Goal: Transaction & Acquisition: Purchase product/service

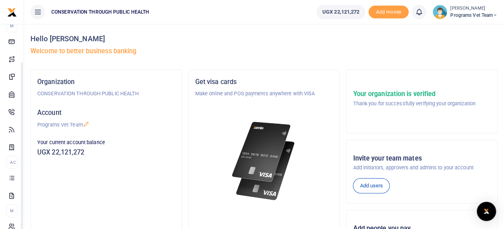
scroll to position [55, 0]
drag, startPoint x: 102, startPoint y: 203, endPoint x: 81, endPoint y: 246, distance: 48.6
click at [81, 229] on html "Start Dashboard M ake Payments Cards Xente Transfers Mobile Money Banks Airtime" at bounding box center [252, 189] width 504 height 378
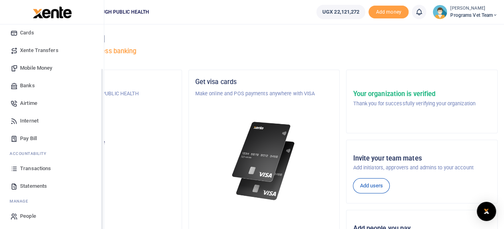
click at [37, 68] on span "Mobile Money" at bounding box center [36, 68] width 32 height 8
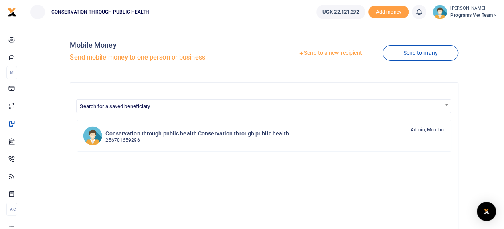
click at [340, 50] on link "Send to a new recipient" at bounding box center [330, 53] width 105 height 14
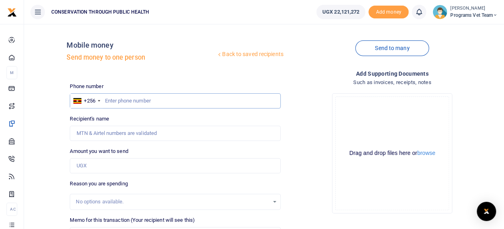
click at [165, 99] on input "text" at bounding box center [175, 100] width 210 height 15
type input "772337653"
type input "Stephen Rubanga"
type input "772337653"
click at [146, 167] on input "Amount you want to send" at bounding box center [175, 165] width 210 height 15
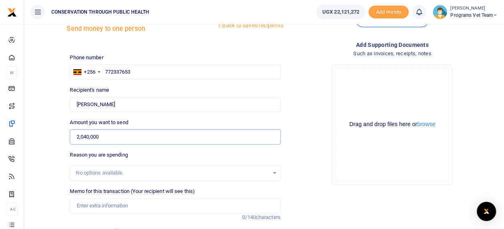
scroll to position [58, 0]
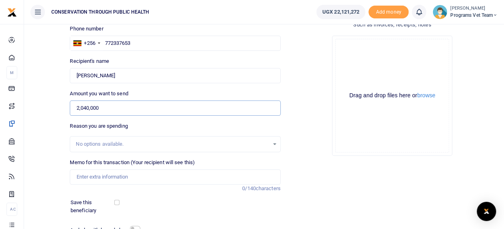
type input "2,040,000"
click at [138, 176] on input "Memo for this transaction (Your recipient will see this)" at bounding box center [175, 177] width 210 height 15
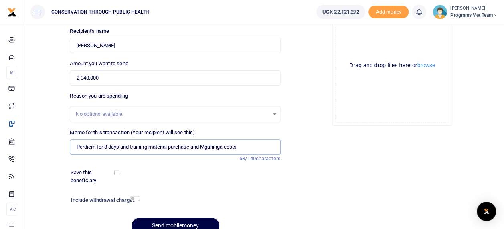
scroll to position [122, 0]
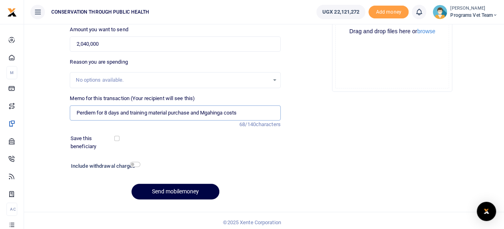
type input "Perdiem for 8 days and training material purchase and Mgahinga costs"
click at [119, 139] on input "checkbox" at bounding box center [116, 138] width 5 height 5
checkbox input "true"
click at [139, 166] on input "checkbox" at bounding box center [135, 164] width 10 height 5
checkbox input "true"
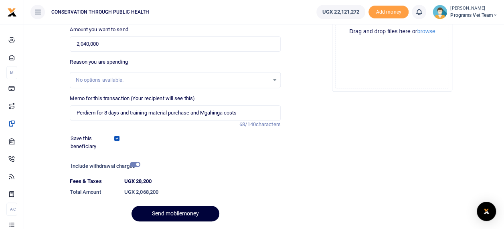
click at [198, 212] on button "Send mobilemoney" at bounding box center [175, 214] width 88 height 16
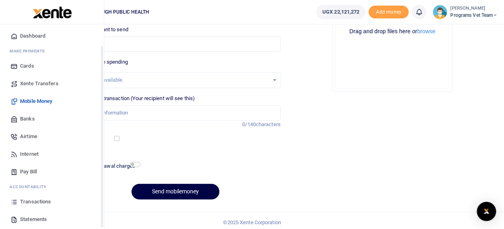
scroll to position [25, 0]
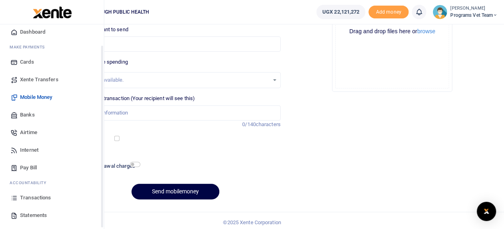
drag, startPoint x: 101, startPoint y: 198, endPoint x: 102, endPoint y: 218, distance: 20.5
click at [102, 218] on div "Start Dashboard M ake Payments Cards Xente Transfers Mobile Money Banks Airtime…" at bounding box center [52, 138] width 104 height 229
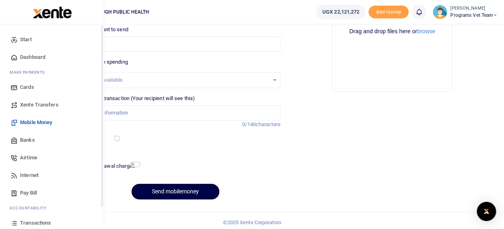
click at [101, 37] on div "Start Dashboard M ake Payments Cards Xente Transfers Mobile Money Banks Airtime…" at bounding box center [52, 155] width 104 height 262
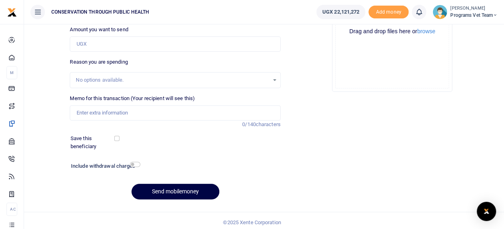
scroll to position [125, 0]
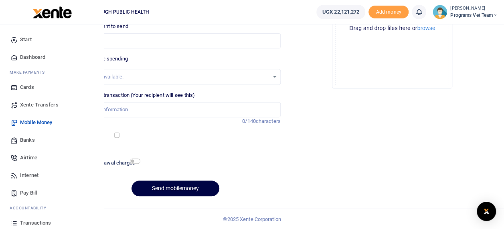
click at [36, 222] on span "Transactions" at bounding box center [35, 223] width 31 height 8
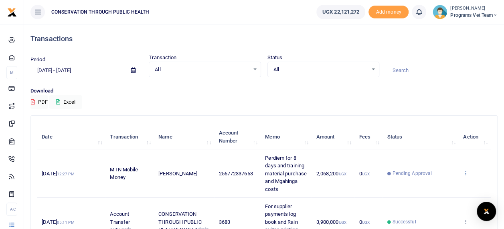
click at [468, 172] on icon at bounding box center [465, 173] width 5 height 6
click at [466, 173] on icon at bounding box center [465, 173] width 5 height 6
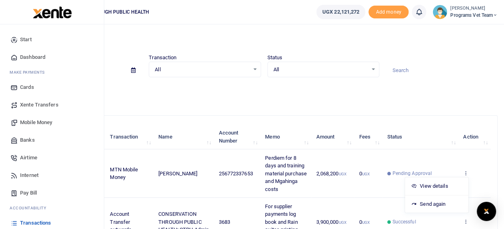
click at [42, 121] on span "Mobile Money" at bounding box center [36, 123] width 32 height 8
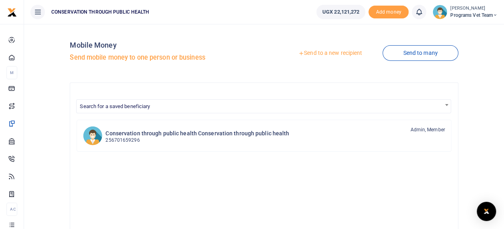
click at [343, 51] on link "Send to a new recipient" at bounding box center [330, 53] width 105 height 14
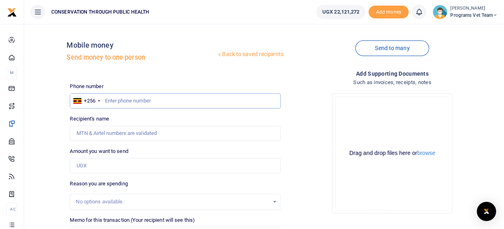
click at [118, 103] on input "text" at bounding box center [175, 100] width 210 height 15
type input "784972973"
type input "Annaclet Ampeire"
type input "784972973"
click at [119, 167] on input "Amount you want to send" at bounding box center [175, 165] width 210 height 15
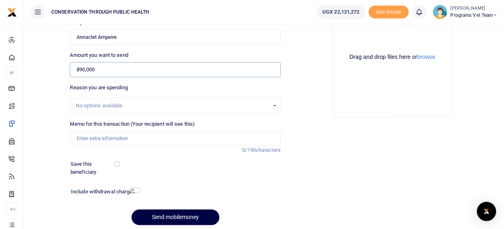
scroll to position [97, 0]
type input "890,000"
click at [119, 164] on input "checkbox" at bounding box center [116, 163] width 5 height 5
checkbox input "true"
click at [129, 138] on input "Memo for this transaction (Your recipient will see this)" at bounding box center [175, 138] width 210 height 15
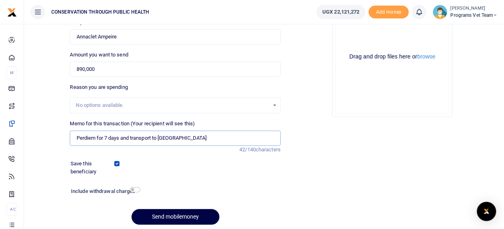
type input "Perdiem for 7 days and transport to Buhoma"
click at [136, 188] on input "checkbox" at bounding box center [135, 189] width 10 height 5
checkbox input "true"
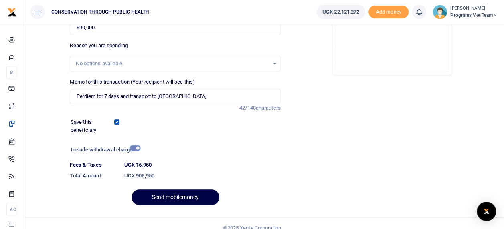
scroll to position [140, 0]
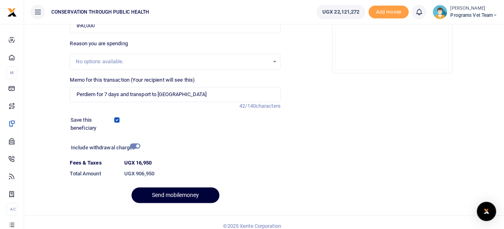
click at [196, 198] on button "Send mobilemoney" at bounding box center [175, 196] width 88 height 16
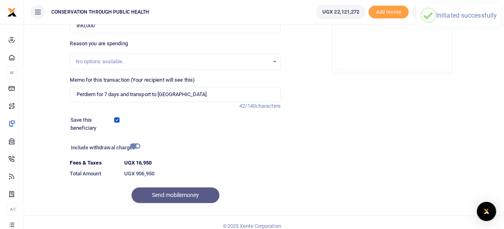
scroll to position [115, 0]
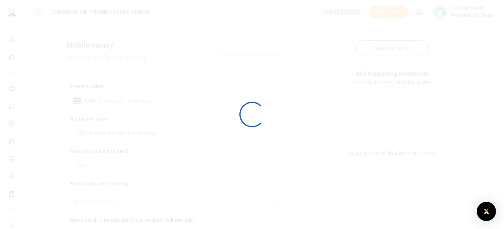
scroll to position [61, 0]
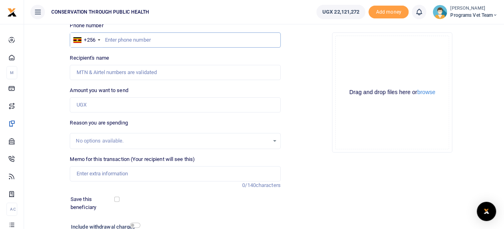
click at [144, 42] on input "text" at bounding box center [175, 39] width 210 height 15
type input "772033480"
type input "[PERSON_NAME]"
type input "772033480"
click at [116, 200] on input "checkbox" at bounding box center [116, 199] width 5 height 5
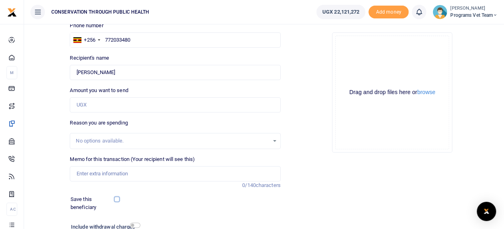
checkbox input "true"
click at [127, 103] on input "Amount you want to send" at bounding box center [175, 104] width 210 height 15
type input "790,000"
click at [176, 176] on input "Memo for this transaction (Your recipient will see this)" at bounding box center [175, 173] width 210 height 15
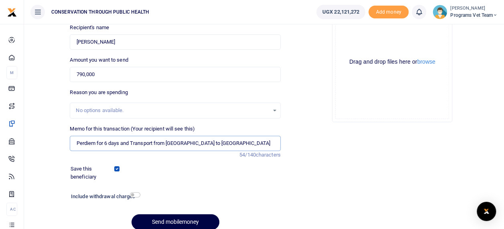
scroll to position [125, 0]
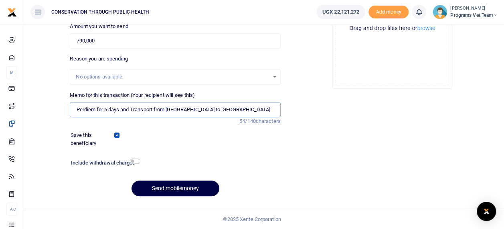
type input "Perdiem for 6 days and Transport from Kisoro to Buhoma"
click at [135, 162] on input "checkbox" at bounding box center [135, 161] width 10 height 5
checkbox input "true"
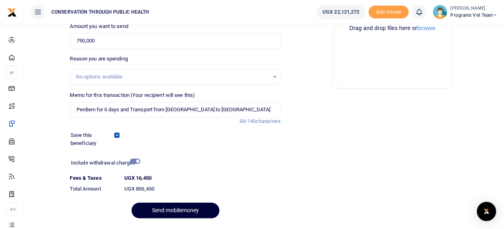
click at [200, 212] on button "Send mobilemoney" at bounding box center [175, 211] width 88 height 16
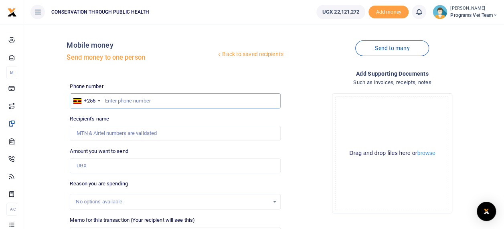
click at [155, 102] on input "text" at bounding box center [175, 100] width 210 height 15
type input "757008286"
type input "Paul Ebenezer"
type input "757008286"
click at [115, 167] on input "Amount you want to send" at bounding box center [175, 165] width 210 height 15
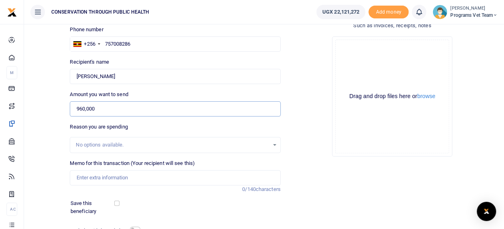
scroll to position [60, 0]
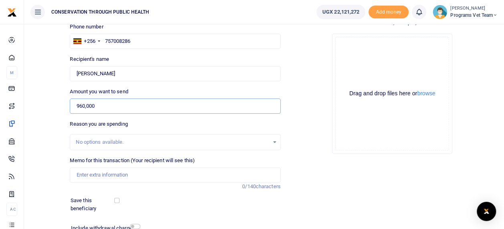
type input "960,000"
click at [184, 177] on input "Memo for this transaction (Your recipient will see this)" at bounding box center [175, 175] width 210 height 15
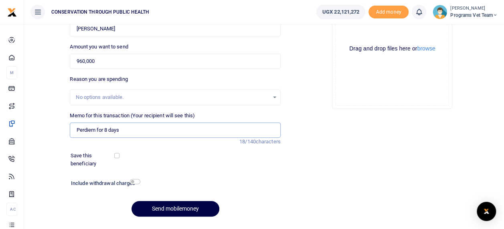
scroll to position [105, 0]
type input "Perdiem for 8 days"
click at [115, 155] on input "checkbox" at bounding box center [116, 155] width 5 height 5
checkbox input "true"
click at [137, 180] on input "checkbox" at bounding box center [135, 181] width 10 height 5
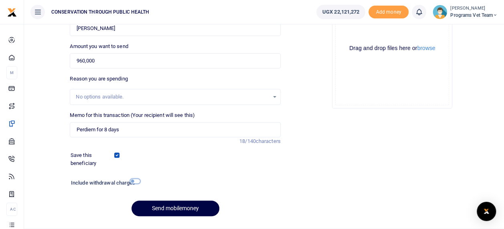
checkbox input "true"
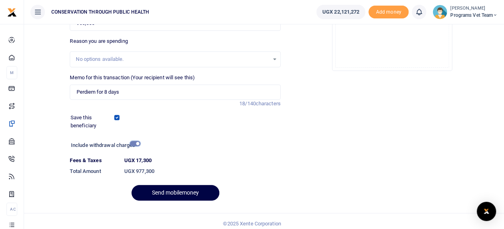
scroll to position [145, 0]
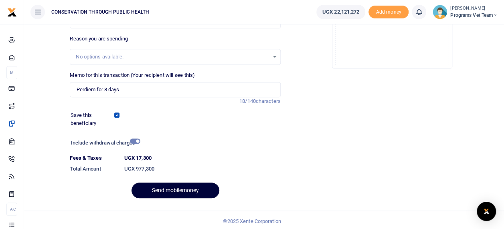
click at [193, 186] on button "Send mobilemoney" at bounding box center [175, 191] width 88 height 16
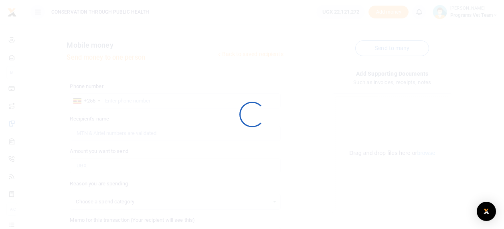
select select
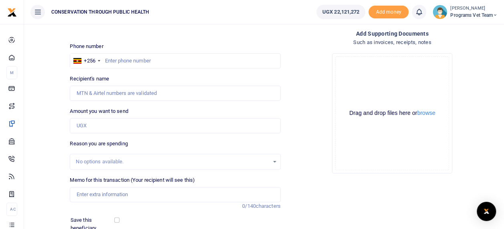
scroll to position [40, 0]
click at [200, 60] on input "text" at bounding box center [175, 60] width 210 height 15
type input "709507072"
type input "[PERSON_NAME]"
type input "709507072"
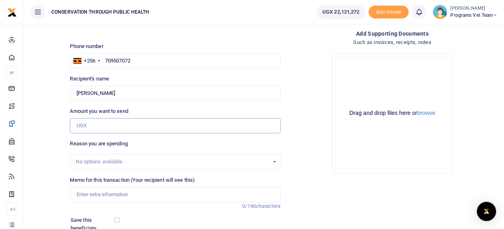
click at [177, 126] on input "Amount you want to send" at bounding box center [175, 125] width 210 height 15
type input "960,000"
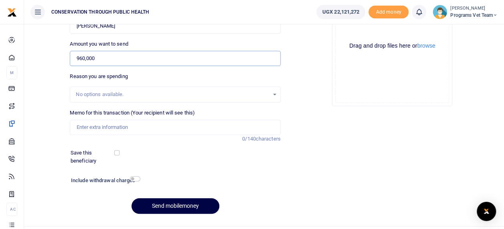
scroll to position [111, 0]
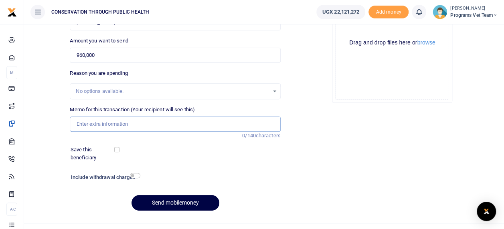
click at [175, 121] on input "Memo for this transaction (Your recipient will see this)" at bounding box center [175, 124] width 210 height 15
type input "Perdiem for 8 days"
click at [115, 151] on input "checkbox" at bounding box center [116, 149] width 5 height 5
checkbox input "true"
click at [134, 173] on input "checkbox" at bounding box center [135, 175] width 10 height 5
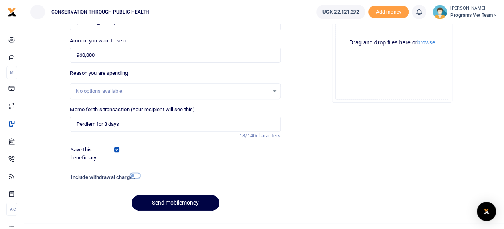
checkbox input "true"
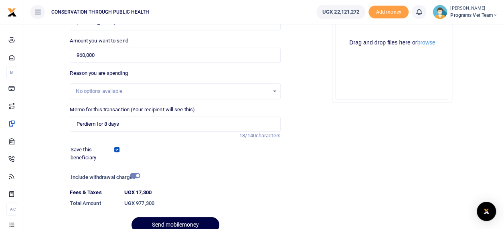
click at [186, 223] on div at bounding box center [187, 225] width 10 height 10
click at [187, 220] on div at bounding box center [187, 225] width 10 height 10
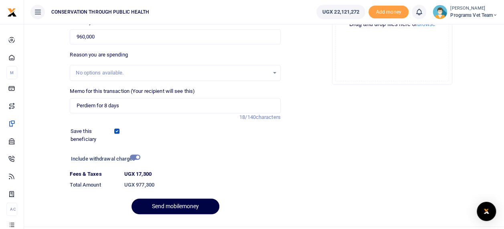
scroll to position [147, 0]
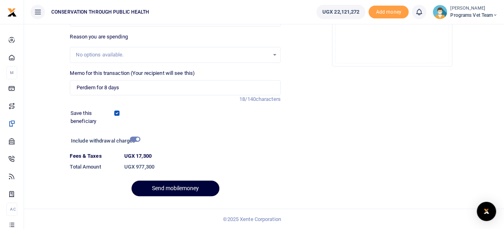
click at [182, 188] on button "Send mobilemoney" at bounding box center [175, 189] width 88 height 16
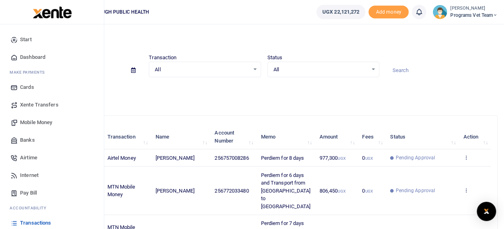
click at [33, 119] on span "Mobile Money" at bounding box center [36, 123] width 32 height 8
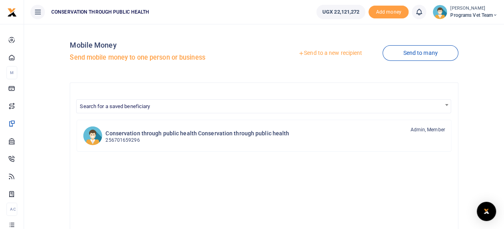
click at [338, 47] on link "Send to a new recipient" at bounding box center [330, 53] width 105 height 14
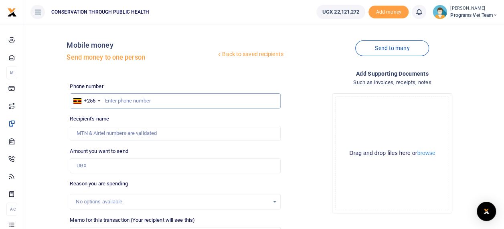
click at [144, 100] on input "text" at bounding box center [175, 100] width 210 height 15
type input "772337653"
type input "[PERSON_NAME]"
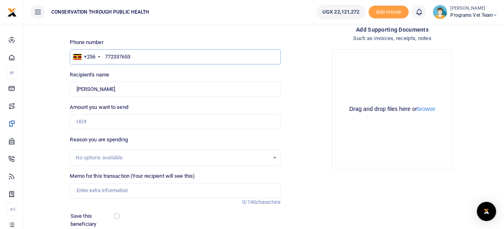
scroll to position [44, 0]
type input "772337653"
click at [164, 190] on input "Memo for this transaction (Your recipient will see this)" at bounding box center [175, 190] width 210 height 15
type input "Mgahinga costs missed in first transaction"
click at [108, 119] on input "Amount you want to send" at bounding box center [175, 121] width 210 height 15
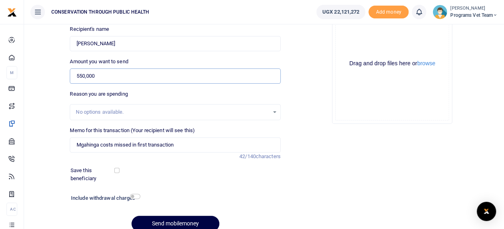
scroll to position [90, 0]
type input "550,000"
click at [115, 168] on input "checkbox" at bounding box center [116, 170] width 5 height 5
checkbox input "true"
click at [135, 196] on input "checkbox" at bounding box center [135, 196] width 10 height 5
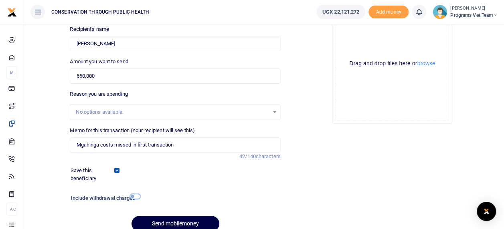
checkbox input "true"
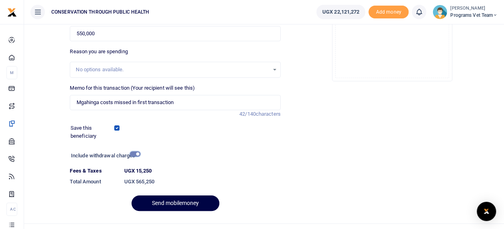
scroll to position [147, 0]
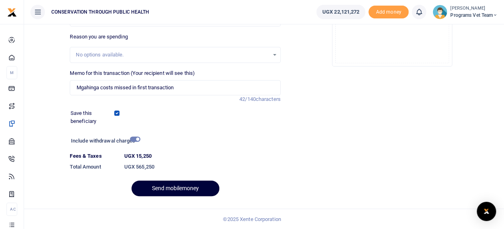
click at [182, 188] on button "Send mobilemoney" at bounding box center [175, 189] width 88 height 16
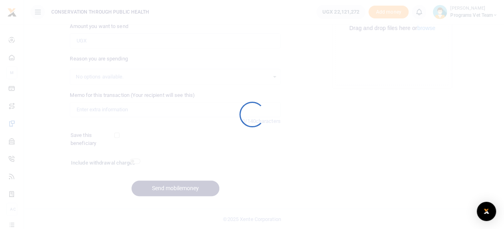
scroll to position [125, 0]
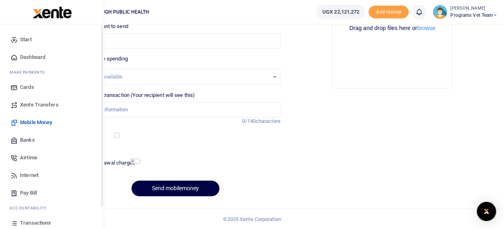
click at [12, 224] on icon at bounding box center [13, 223] width 7 height 7
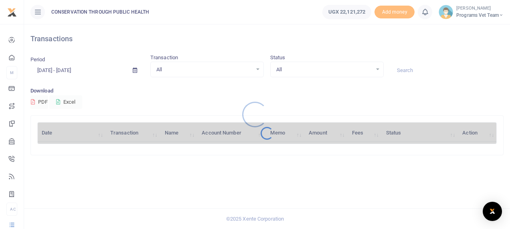
click at [475, 182] on div at bounding box center [255, 114] width 510 height 229
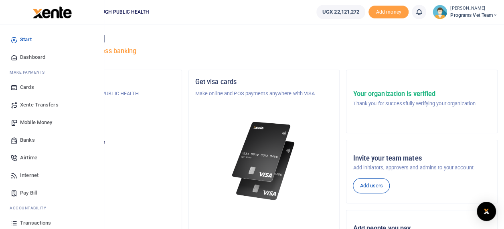
click at [34, 220] on span "Transactions" at bounding box center [35, 223] width 31 height 8
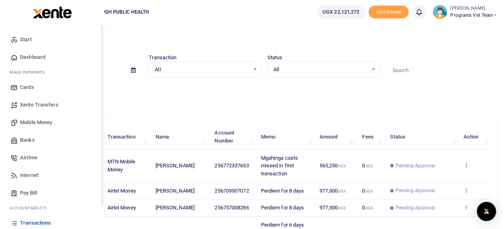
scroll to position [57, 0]
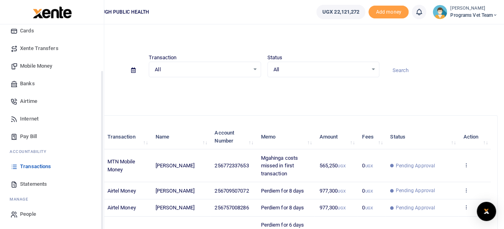
click at [102, 217] on div "Start Dashboard M ake Payments Cards Xente Transfers Mobile Money Banks Airtime…" at bounding box center [52, 99] width 104 height 262
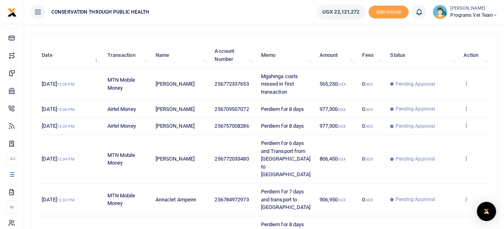
scroll to position [81, 0]
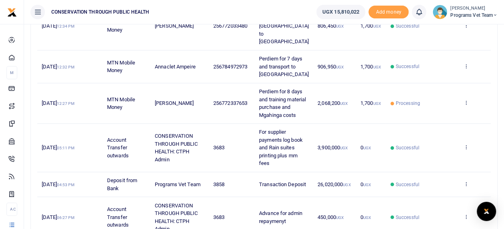
scroll to position [215, 0]
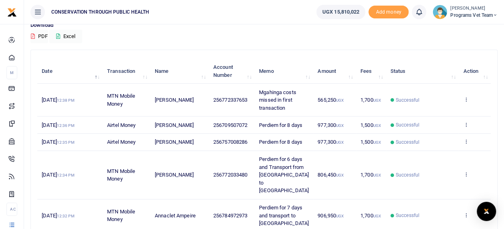
scroll to position [77, 0]
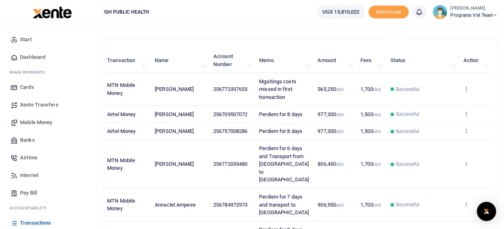
click at [44, 122] on span "Mobile Money" at bounding box center [36, 123] width 32 height 8
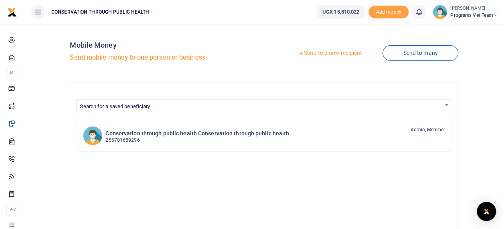
click at [327, 55] on link "Send to a new recipient" at bounding box center [330, 53] width 105 height 14
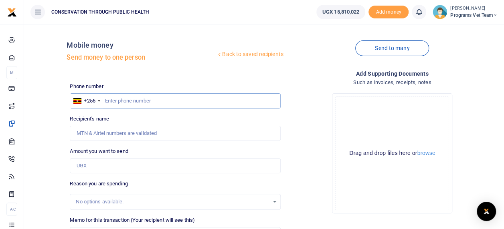
click at [126, 99] on input "text" at bounding box center [175, 100] width 210 height 15
type input "774070250"
type input "[PERSON_NAME]"
type input "774070250"
click at [127, 166] on input "Amount you want to send" at bounding box center [175, 165] width 210 height 15
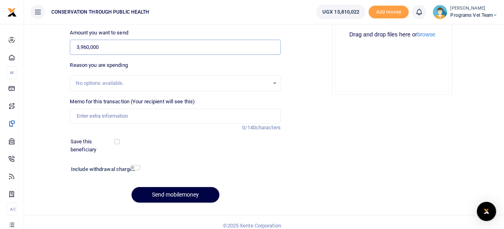
scroll to position [121, 0]
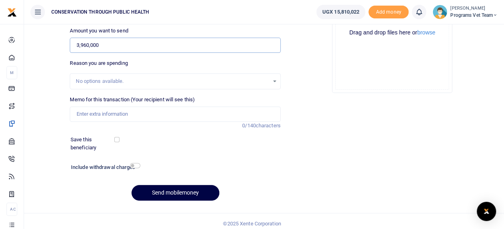
type input "3,960,000"
click at [115, 137] on input "checkbox" at bounding box center [116, 139] width 5 height 5
checkbox input "true"
click at [137, 165] on input "checkbox" at bounding box center [135, 165] width 10 height 5
checkbox input "true"
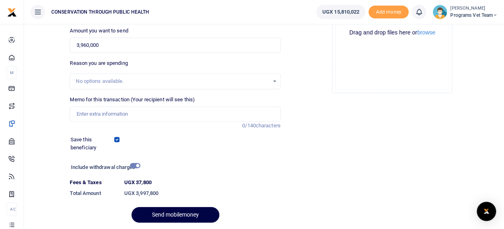
click at [127, 83] on div "No options available." at bounding box center [172, 81] width 193 height 8
drag, startPoint x: 260, startPoint y: 80, endPoint x: 275, endPoint y: 81, distance: 14.5
click at [275, 81] on div "No options available." at bounding box center [175, 81] width 210 height 9
click at [116, 111] on input "Memo for this transaction (Your recipient will see this)" at bounding box center [175, 114] width 210 height 15
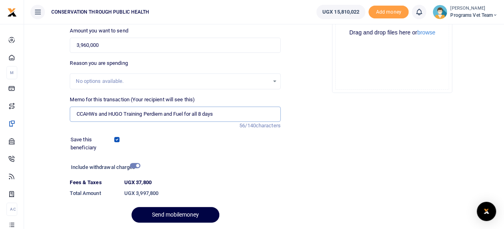
type input "CCAHWs and HUGO Training Perdiem and Fuel for all 8 days"
drag, startPoint x: 152, startPoint y: 115, endPoint x: 238, endPoint y: 151, distance: 93.3
click at [238, 151] on div "Save this beneficiary" at bounding box center [171, 144] width 217 height 16
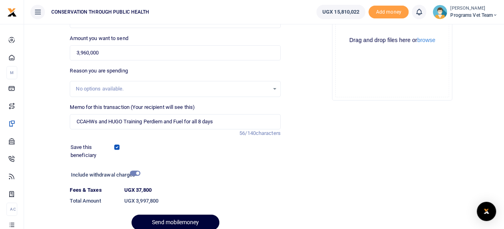
scroll to position [115, 0]
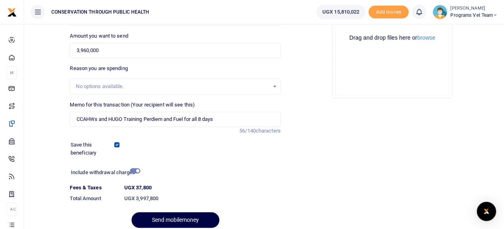
click at [185, 221] on div at bounding box center [187, 225] width 10 height 10
click at [188, 220] on div at bounding box center [187, 225] width 10 height 10
click at [188, 218] on button "Send mobilemoney" at bounding box center [175, 220] width 88 height 16
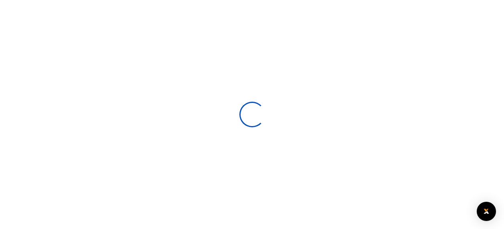
select select
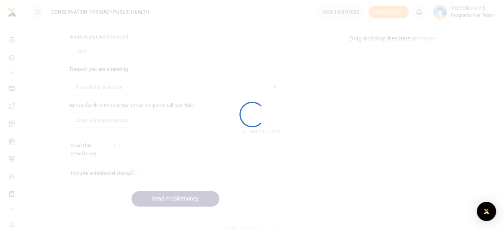
scroll to position [115, 0]
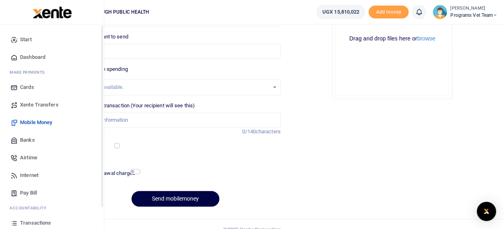
click at [10, 224] on link "Transactions" at bounding box center [51, 223] width 91 height 18
